Goal: Check status: Check status

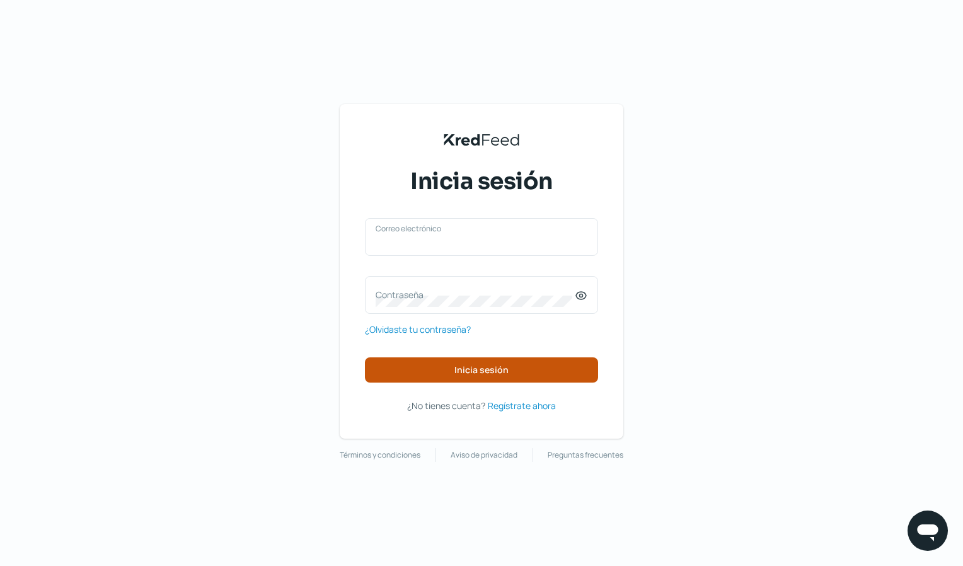
type input "mvera@digma96.com"
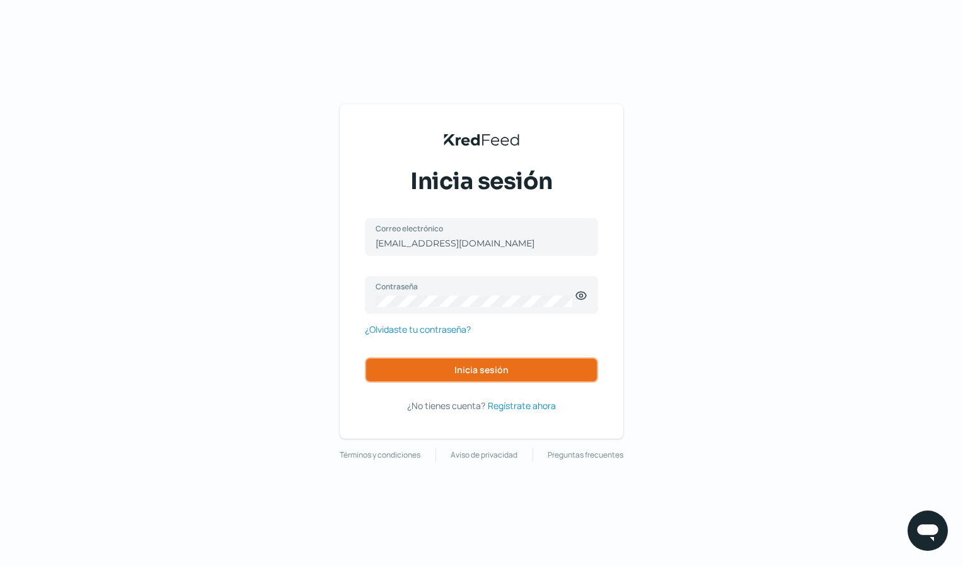
click at [486, 378] on button "Inicia sesión" at bounding box center [481, 369] width 233 height 25
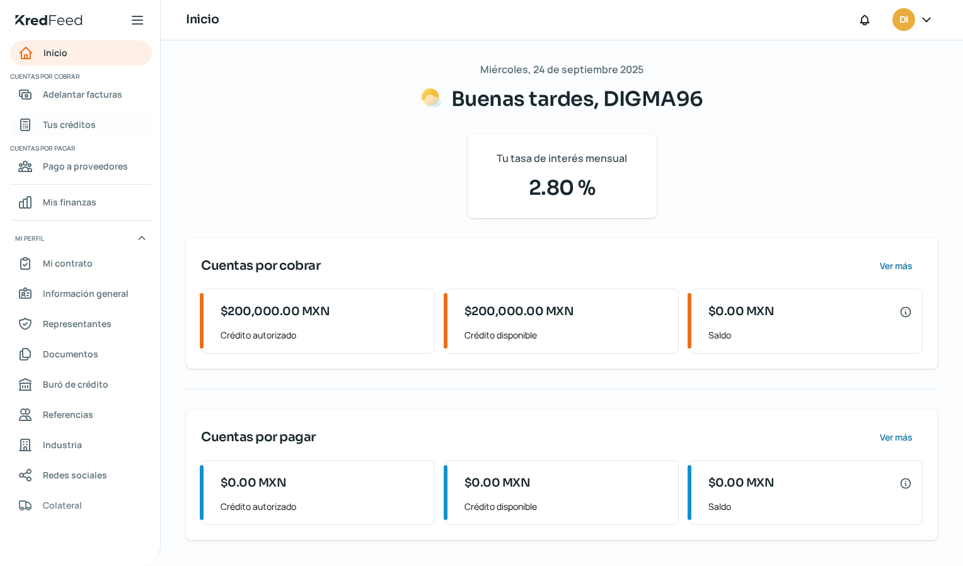
click at [78, 120] on span "Tus créditos" at bounding box center [69, 125] width 53 height 16
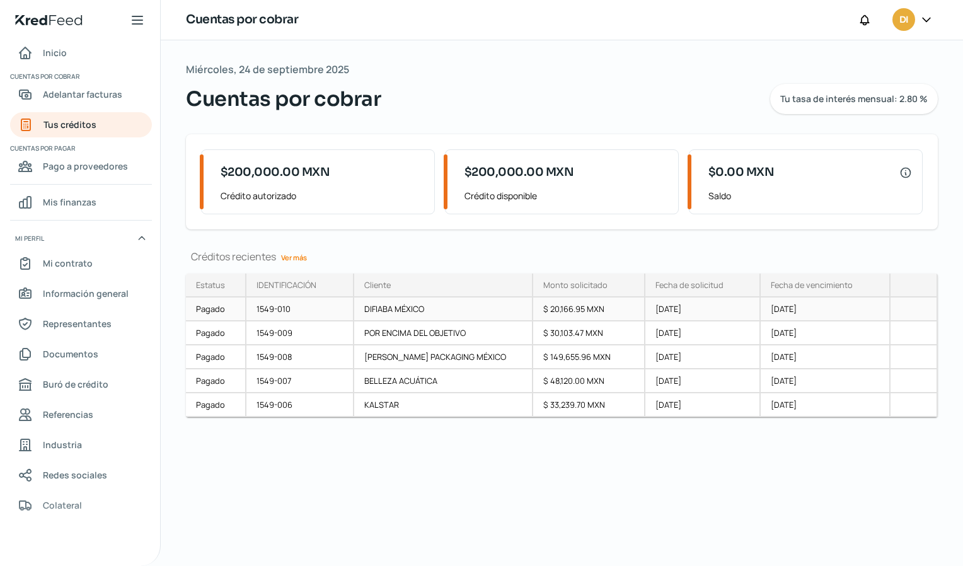
click at [453, 307] on div "DIFIABA MÉXICO" at bounding box center [444, 310] width 180 height 24
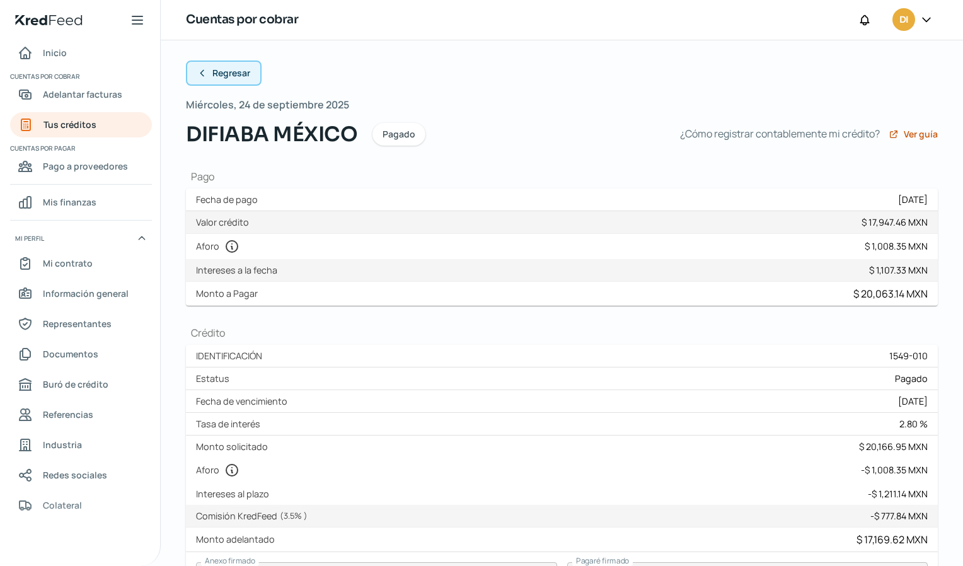
click at [222, 74] on span "Regresar" at bounding box center [231, 73] width 38 height 9
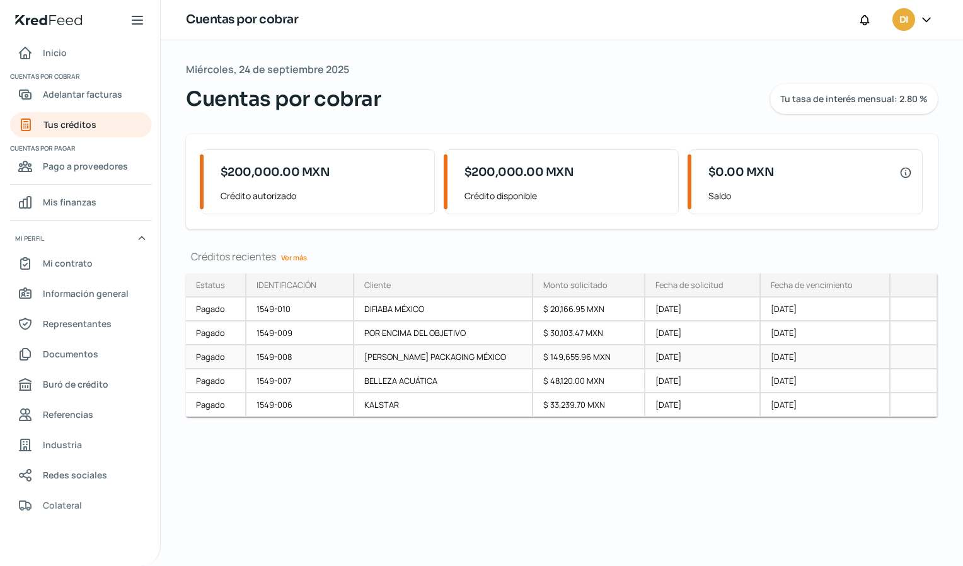
click at [427, 354] on div "BEMIS PACKAGING MÉXICO" at bounding box center [444, 357] width 180 height 24
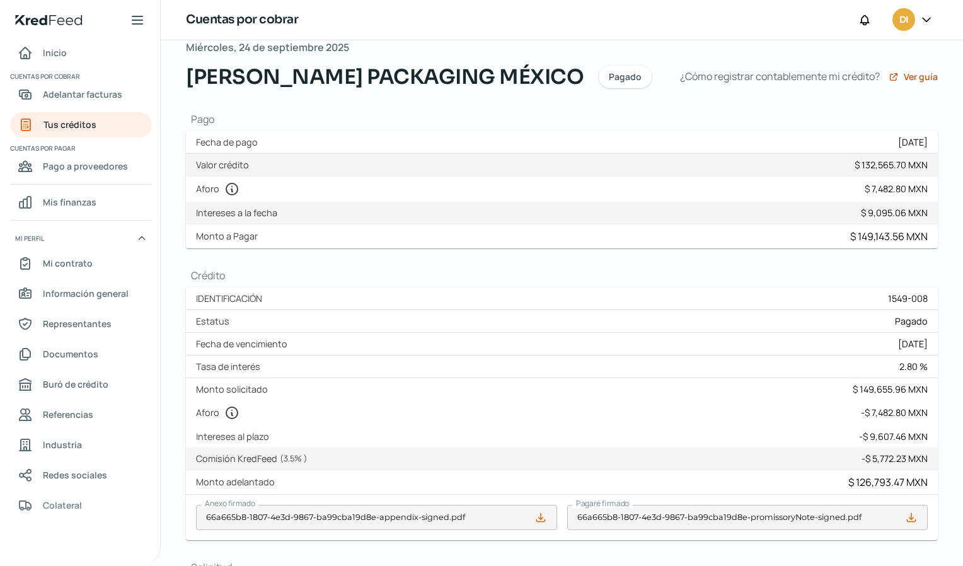
scroll to position [20, 0]
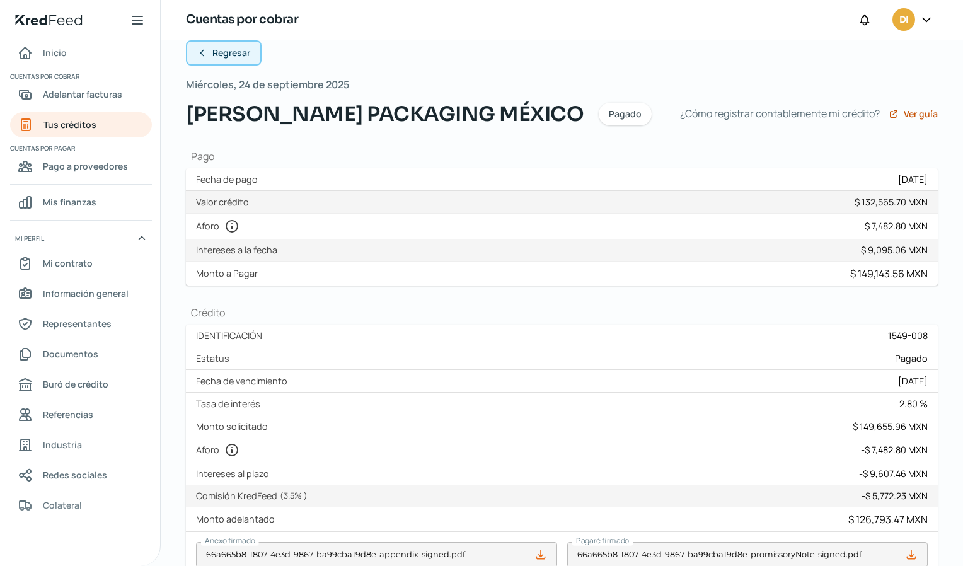
click at [231, 57] on span "Regresar" at bounding box center [231, 53] width 38 height 9
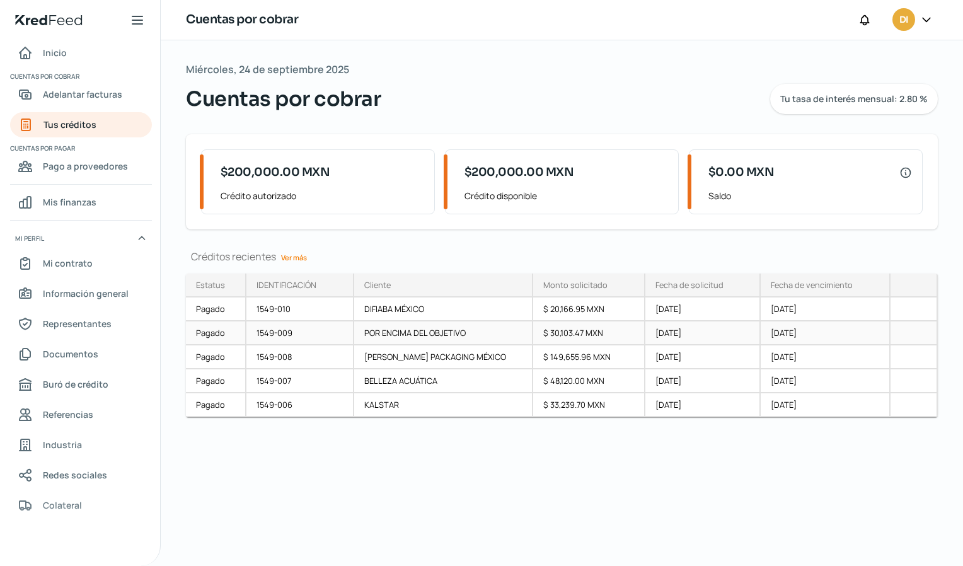
click at [451, 337] on div "POR ENCIMA DEL OBJETIVO" at bounding box center [444, 333] width 180 height 24
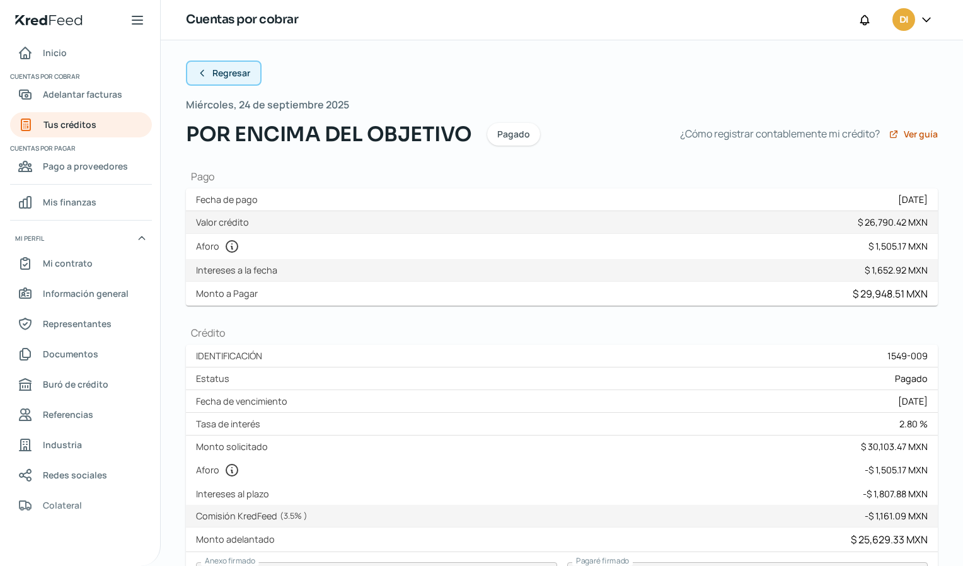
click at [225, 74] on span "Regresar" at bounding box center [231, 73] width 38 height 9
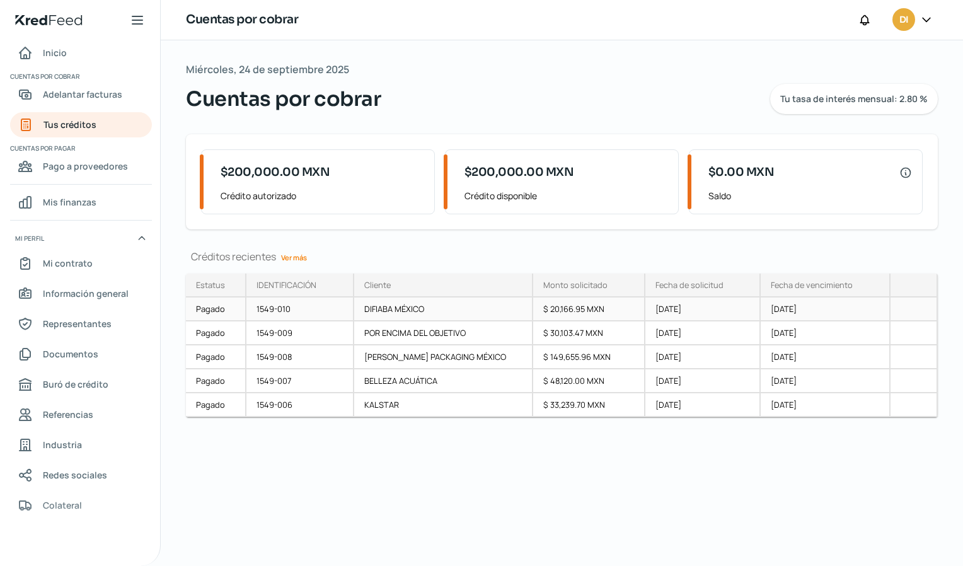
click at [420, 313] on div "DIFIABA MÉXICO" at bounding box center [444, 310] width 180 height 24
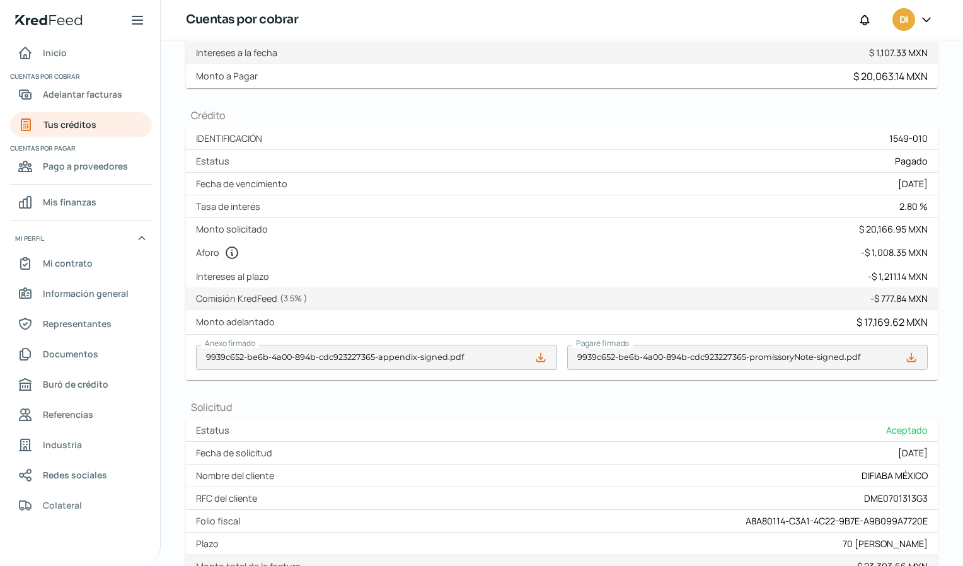
scroll to position [368, 0]
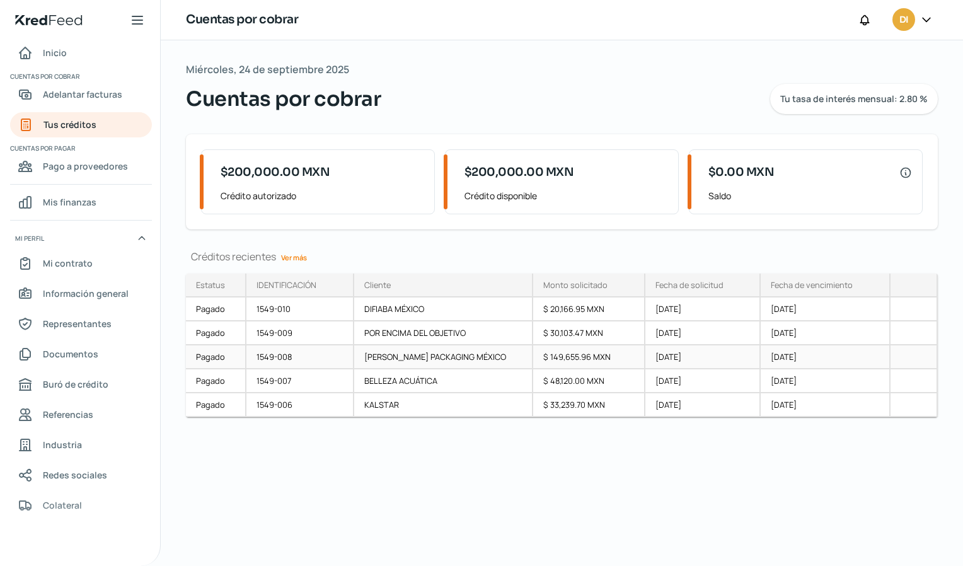
click at [435, 356] on div "BEMIS PACKAGING MÉXICO" at bounding box center [444, 357] width 180 height 24
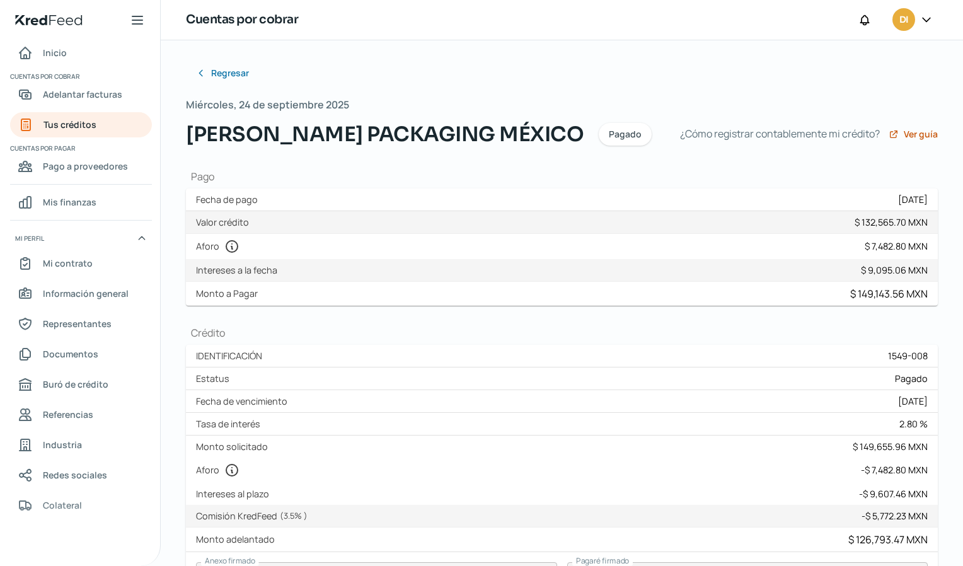
scroll to position [368, 0]
